Goal: Book appointment/travel/reservation

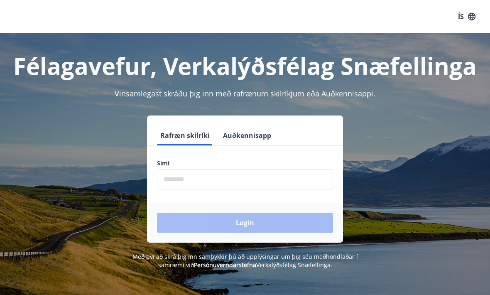
click at [245, 180] on input "phone" at bounding box center [245, 179] width 176 height 20
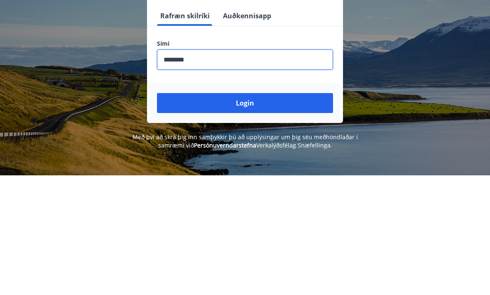
type input "********"
click at [294, 213] on button "Login" at bounding box center [245, 223] width 176 height 20
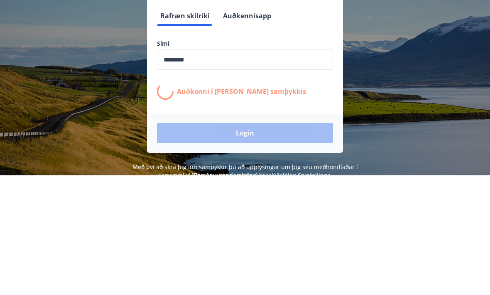
scroll to position [120, 0]
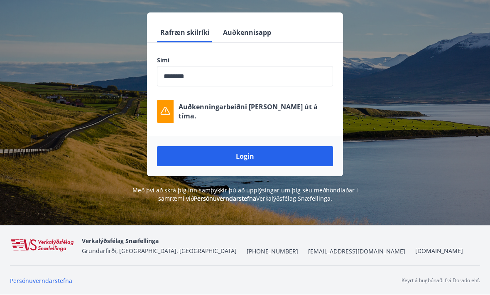
click at [242, 146] on button "Login" at bounding box center [245, 156] width 176 height 20
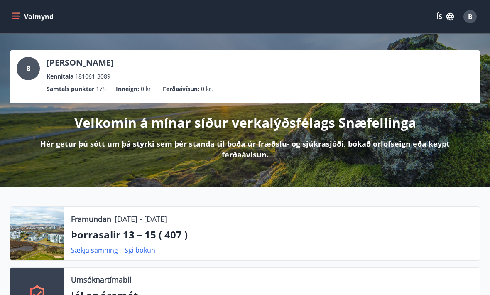
click at [18, 20] on icon "menu" at bounding box center [16, 16] width 8 height 8
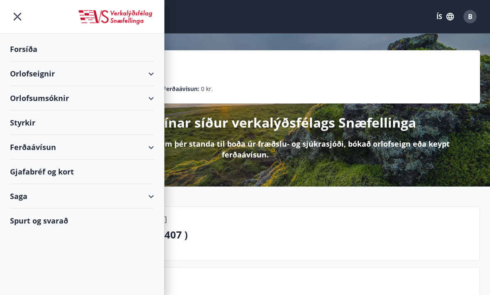
click at [45, 101] on div "Orlofsumsóknir" at bounding box center [82, 98] width 144 height 25
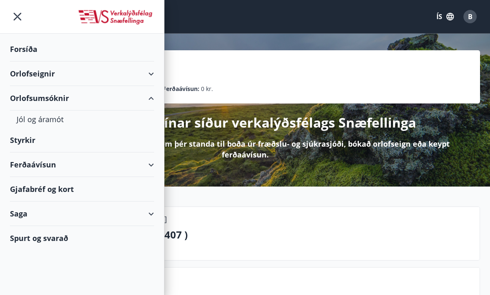
click at [40, 71] on div "Orlofseignir" at bounding box center [82, 73] width 144 height 25
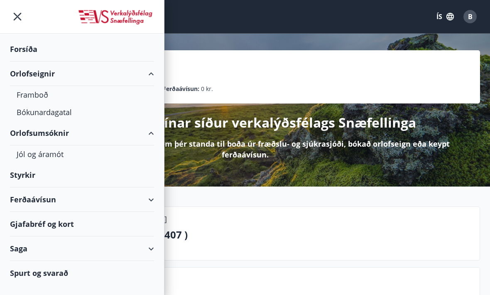
click at [47, 115] on div "Bókunardagatal" at bounding box center [82, 111] width 131 height 17
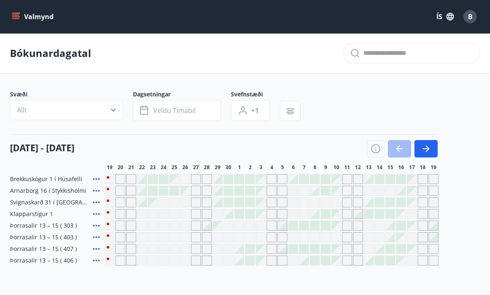
click at [430, 145] on icon "button" at bounding box center [426, 149] width 10 height 10
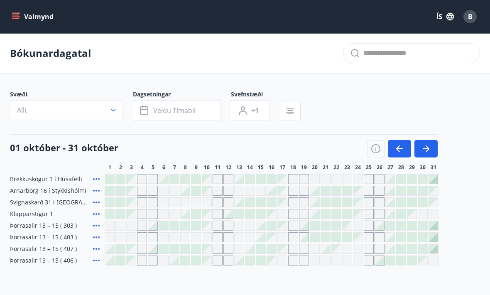
click at [429, 149] on icon "button" at bounding box center [428, 148] width 4 height 7
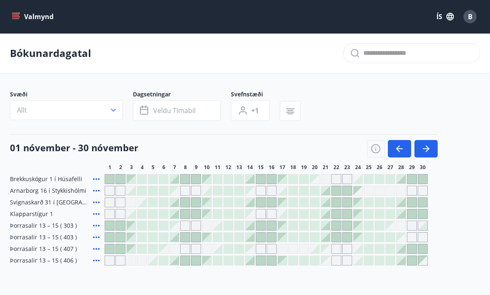
click at [424, 149] on icon "button" at bounding box center [426, 148] width 7 height 1
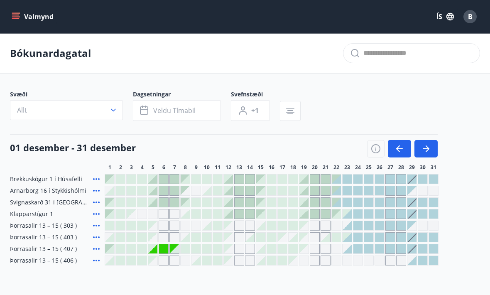
click at [424, 150] on icon "button" at bounding box center [426, 149] width 10 height 10
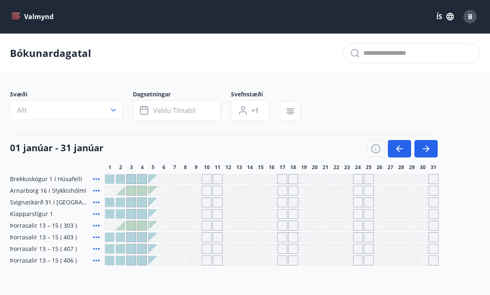
click at [424, 152] on icon "button" at bounding box center [426, 149] width 10 height 10
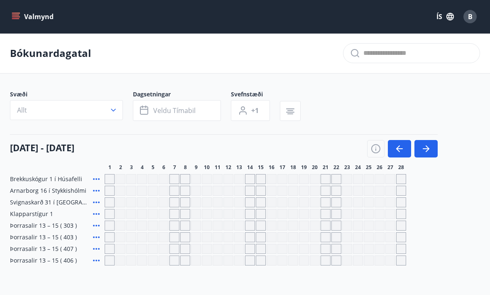
click at [425, 149] on icon "button" at bounding box center [426, 148] width 7 height 1
click at [425, 152] on icon "button" at bounding box center [426, 149] width 10 height 10
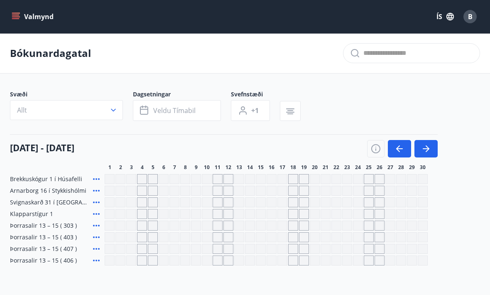
click at [220, 235] on div "Gráir dagar eru ekki bókanlegir" at bounding box center [218, 237] width 10 height 10
click at [220, 236] on div "Gráir dagar eru ekki bókanlegir" at bounding box center [218, 237] width 10 height 10
click at [258, 233] on div "Gráir dagar eru ekki bókanlegir" at bounding box center [261, 237] width 10 height 10
click at [241, 230] on div "Gráir dagar eru ekki bókanlegir" at bounding box center [239, 226] width 10 height 10
click at [241, 236] on div "Gráir dagar eru ekki bókanlegir" at bounding box center [239, 237] width 10 height 10
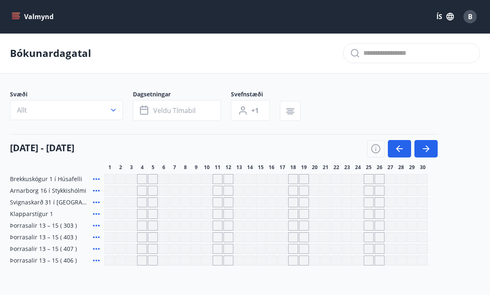
click at [202, 237] on div "Gráir dagar eru ekki bókanlegir" at bounding box center [207, 237] width 10 height 10
click at [191, 116] on button "Veldu tímabil" at bounding box center [177, 110] width 88 height 21
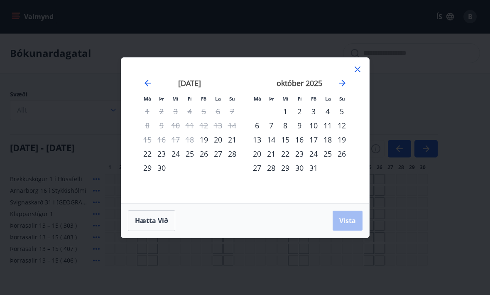
click at [342, 80] on icon "Move forward to switch to the next month." at bounding box center [342, 83] width 7 height 7
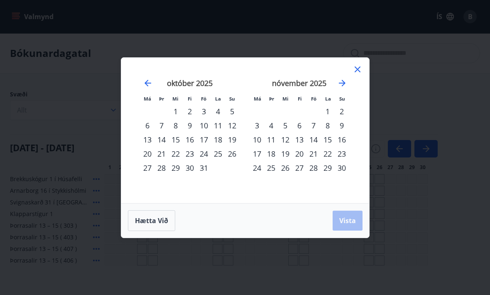
click at [343, 82] on icon "Move forward to switch to the next month." at bounding box center [342, 83] width 10 height 10
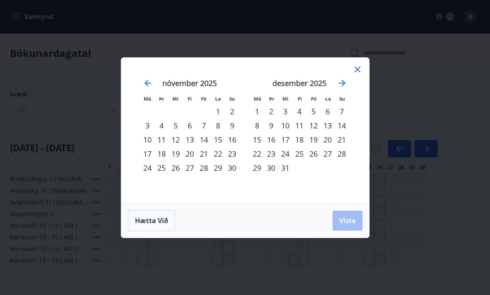
click at [339, 81] on icon "Move forward to switch to the next month." at bounding box center [342, 83] width 10 height 10
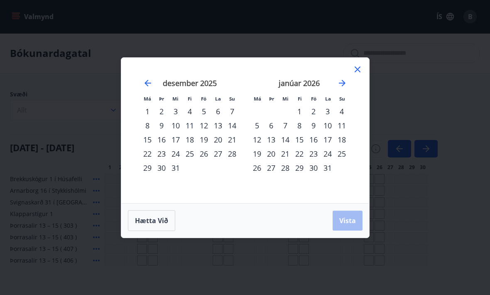
click at [337, 79] on icon "Move forward to switch to the next month." at bounding box center [342, 83] width 10 height 10
click at [337, 80] on icon "Move forward to switch to the next month." at bounding box center [342, 83] width 10 height 10
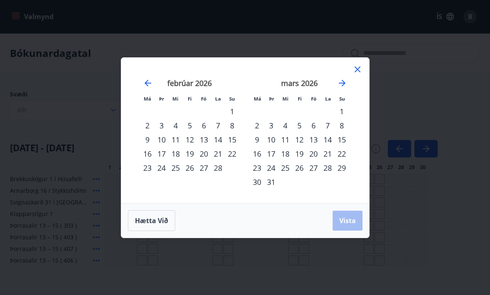
click at [342, 80] on icon "Move forward to switch to the next month." at bounding box center [342, 83] width 7 height 7
click at [309, 120] on div "10" at bounding box center [314, 125] width 14 height 14
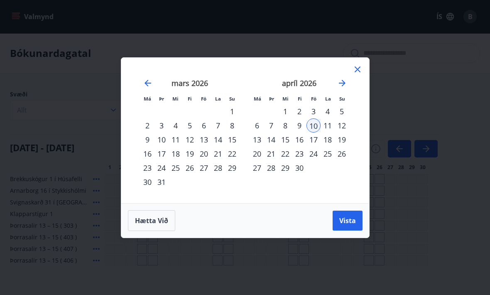
click at [324, 125] on div "11" at bounding box center [328, 125] width 14 height 14
click at [341, 127] on div "12" at bounding box center [342, 125] width 14 height 14
click at [255, 140] on div "13" at bounding box center [257, 139] width 14 height 14
click at [309, 124] on div "10" at bounding box center [314, 125] width 14 height 14
click at [325, 123] on div "11" at bounding box center [328, 125] width 14 height 14
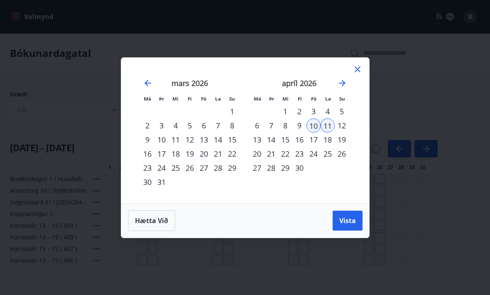
click at [312, 127] on div "10" at bounding box center [314, 125] width 14 height 14
click at [254, 136] on div "13" at bounding box center [257, 139] width 14 height 14
click at [342, 217] on span "Vista" at bounding box center [347, 220] width 17 height 9
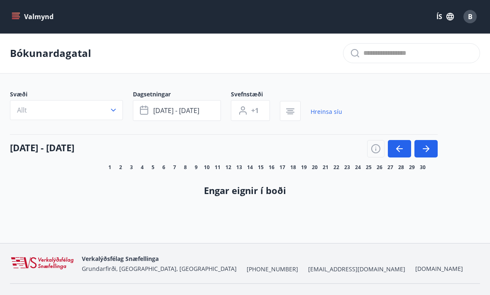
click at [468, 24] on button "B" at bounding box center [470, 17] width 20 height 20
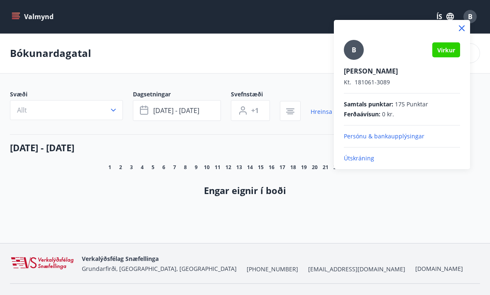
click at [358, 162] on p "Útskráning" at bounding box center [402, 158] width 116 height 8
